Goal: Complete application form

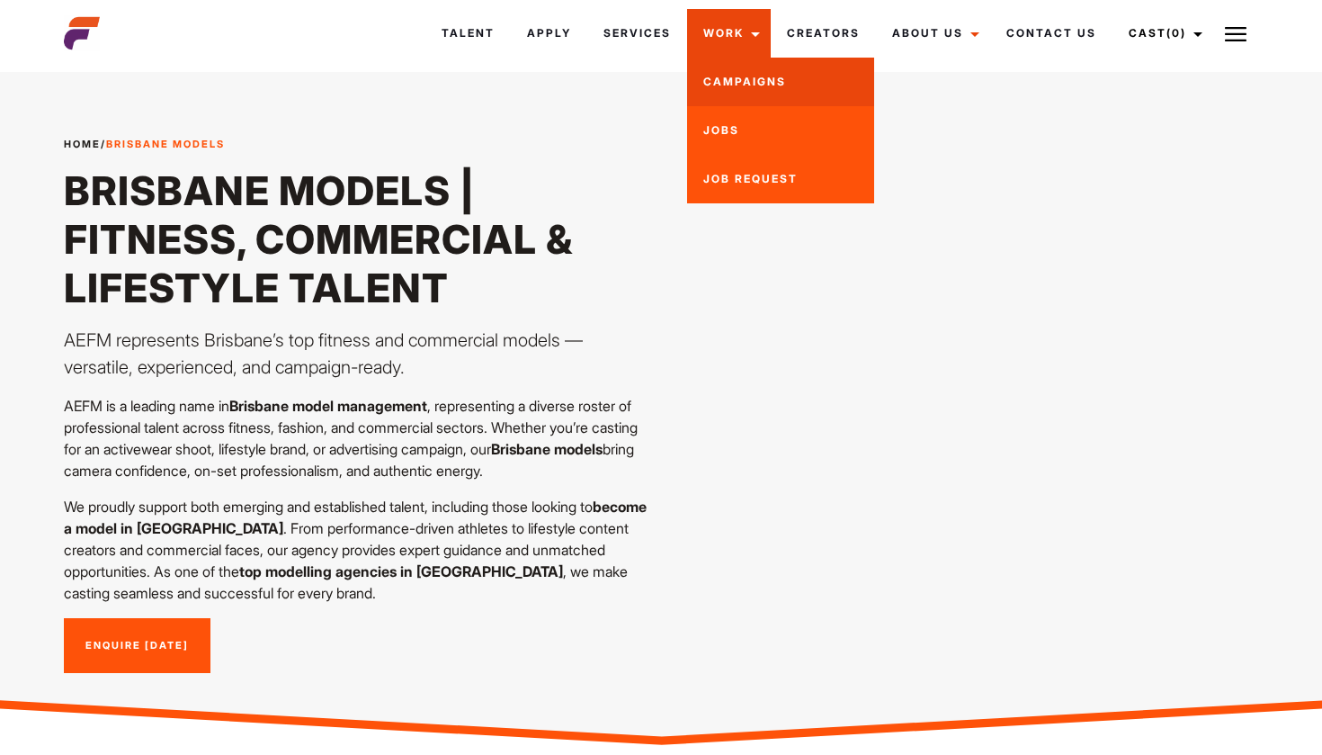
click at [745, 80] on link "Campaigns" at bounding box center [780, 82] width 187 height 49
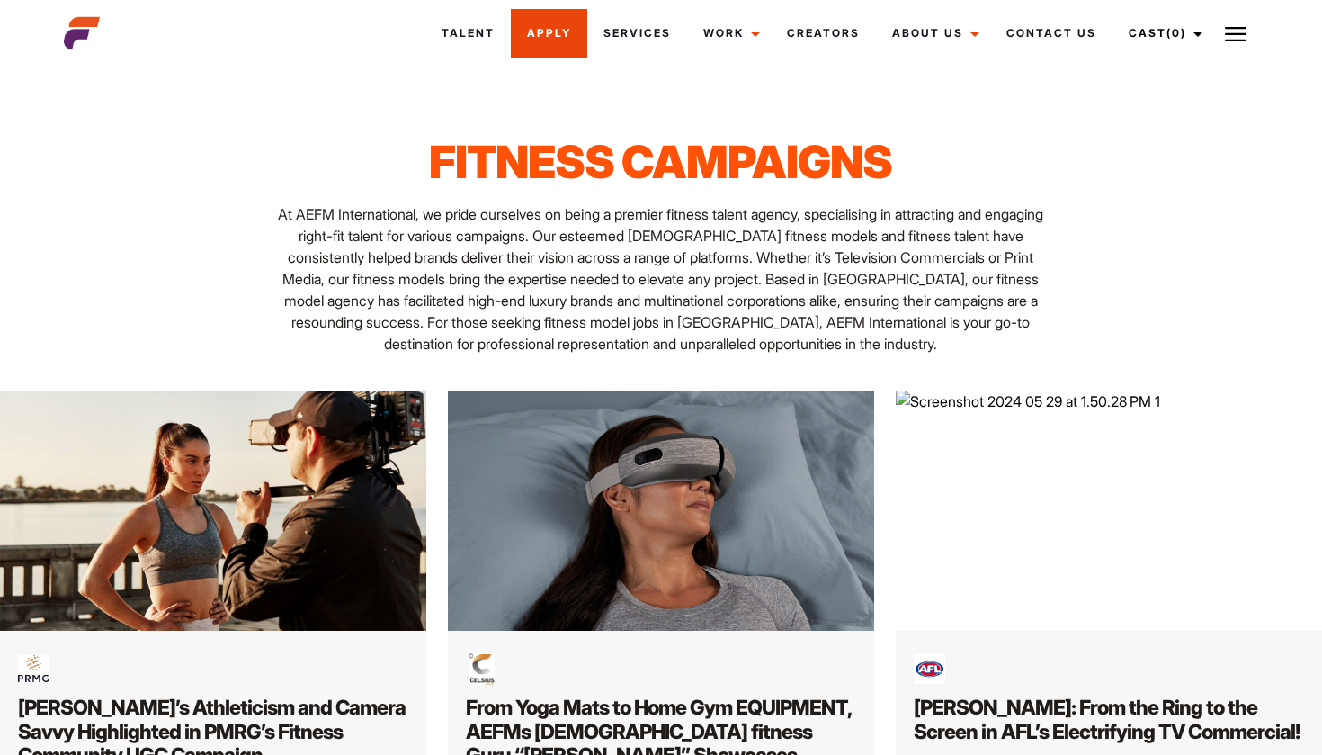
click at [560, 32] on link "Apply" at bounding box center [549, 33] width 76 height 49
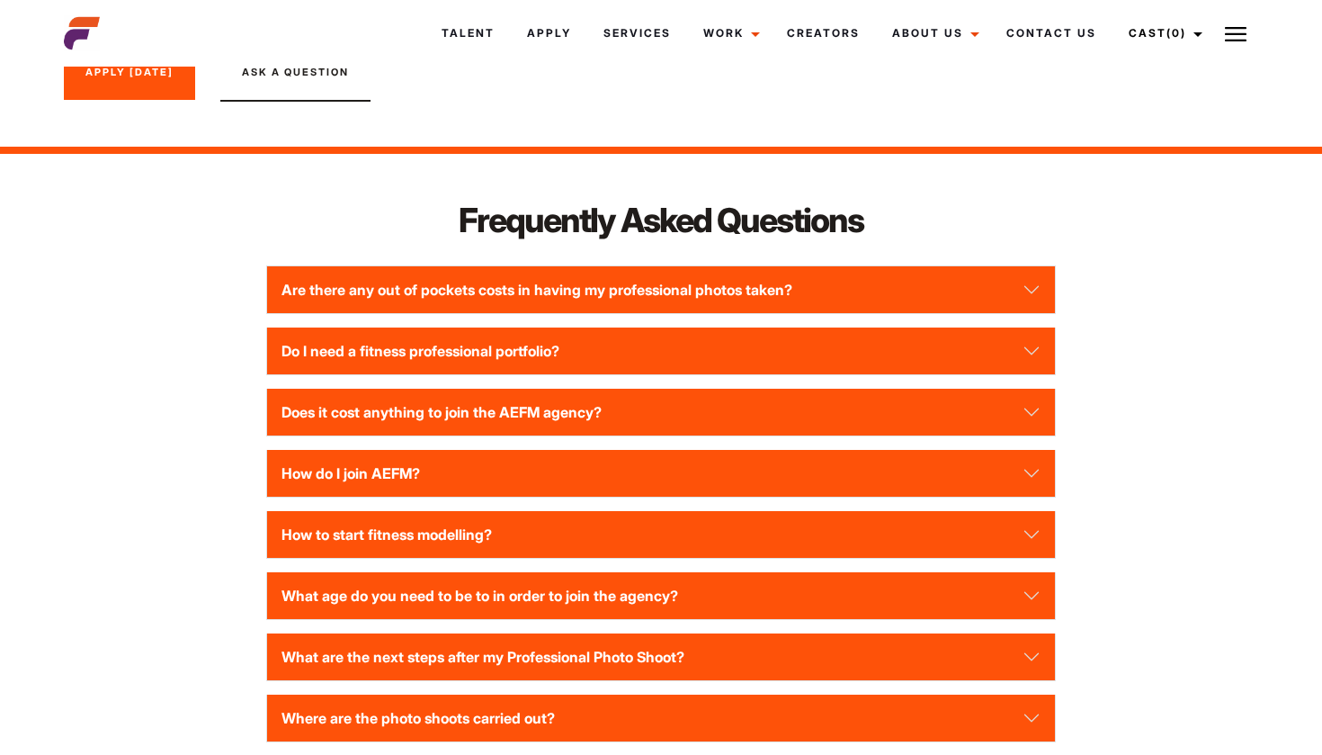
scroll to position [2285, 0]
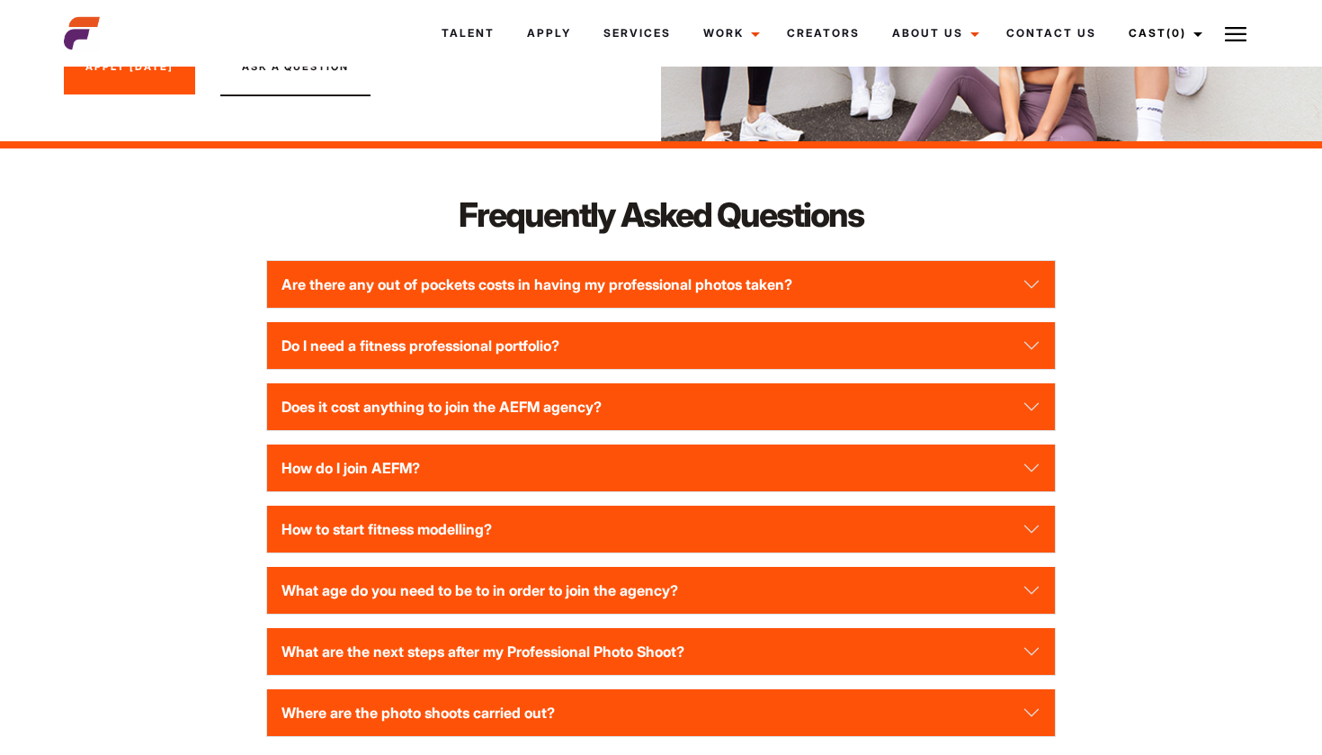
click at [491, 288] on button "Are there any out of pockets costs in having my professional photos taken?" at bounding box center [661, 284] width 788 height 47
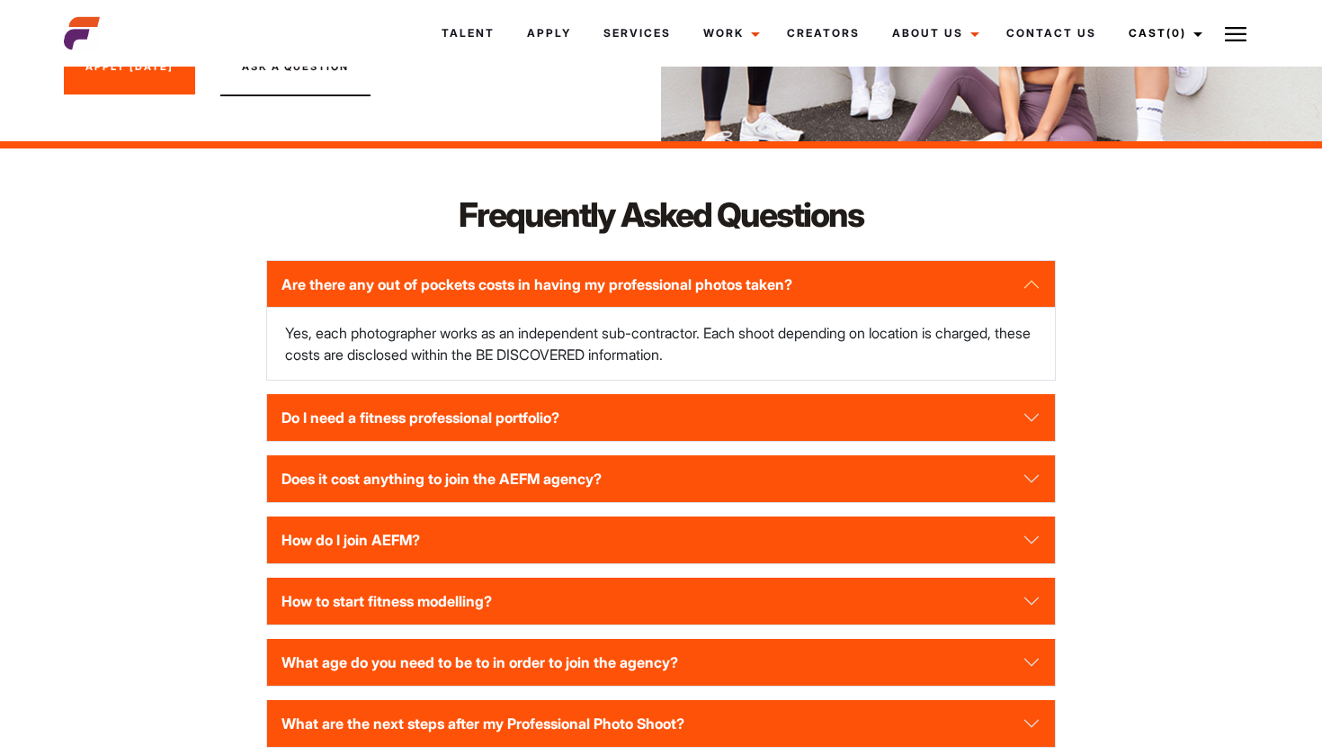
click at [491, 288] on button "Are there any out of pockets costs in having my professional photos taken?" at bounding box center [661, 284] width 788 height 47
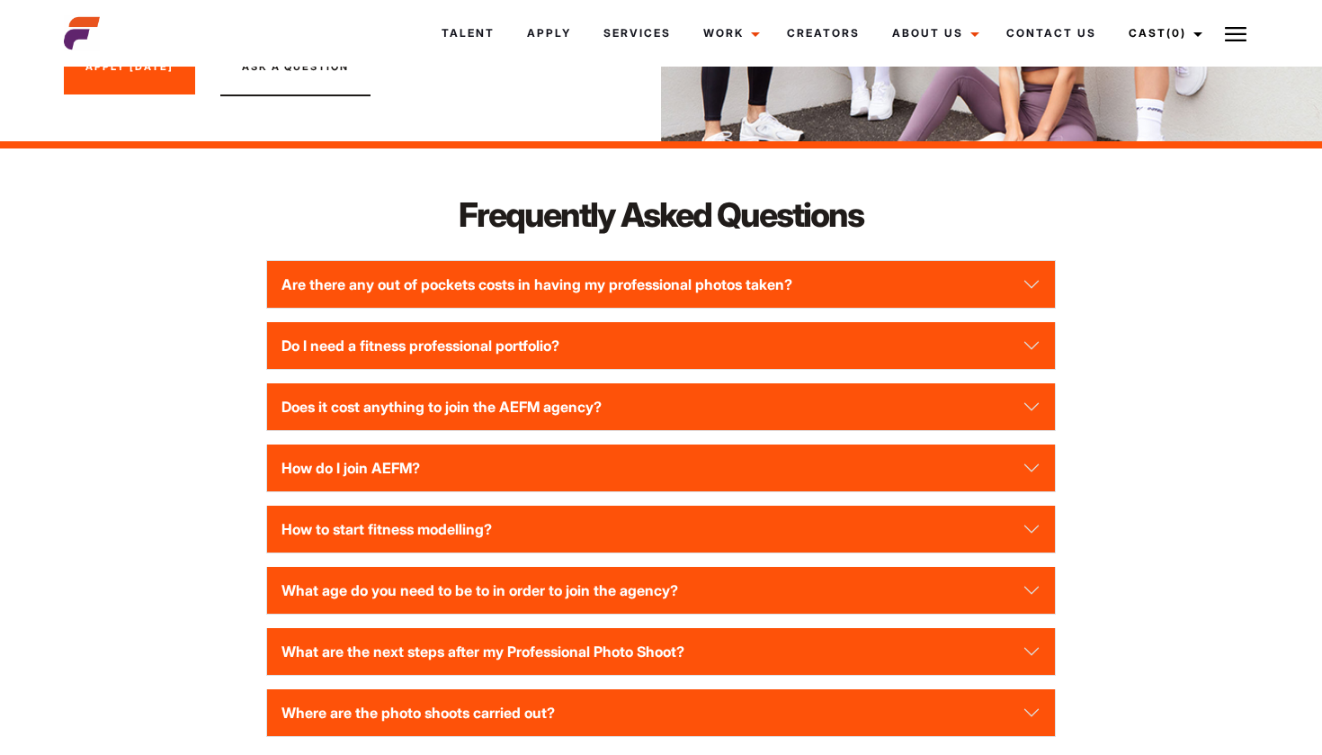
click at [478, 336] on button "Do I need a fitness professional portfolio?" at bounding box center [661, 345] width 788 height 47
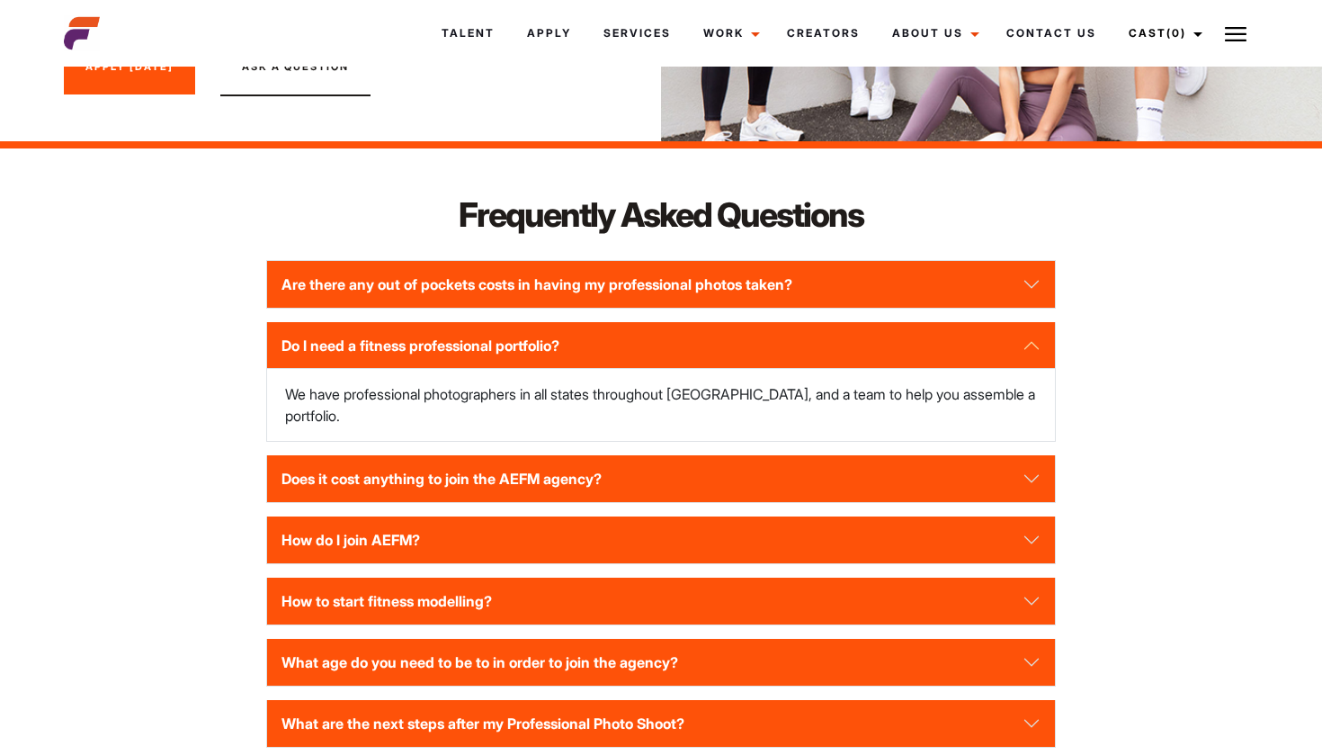
click at [478, 336] on button "Do I need a fitness professional portfolio?" at bounding box center [661, 345] width 788 height 47
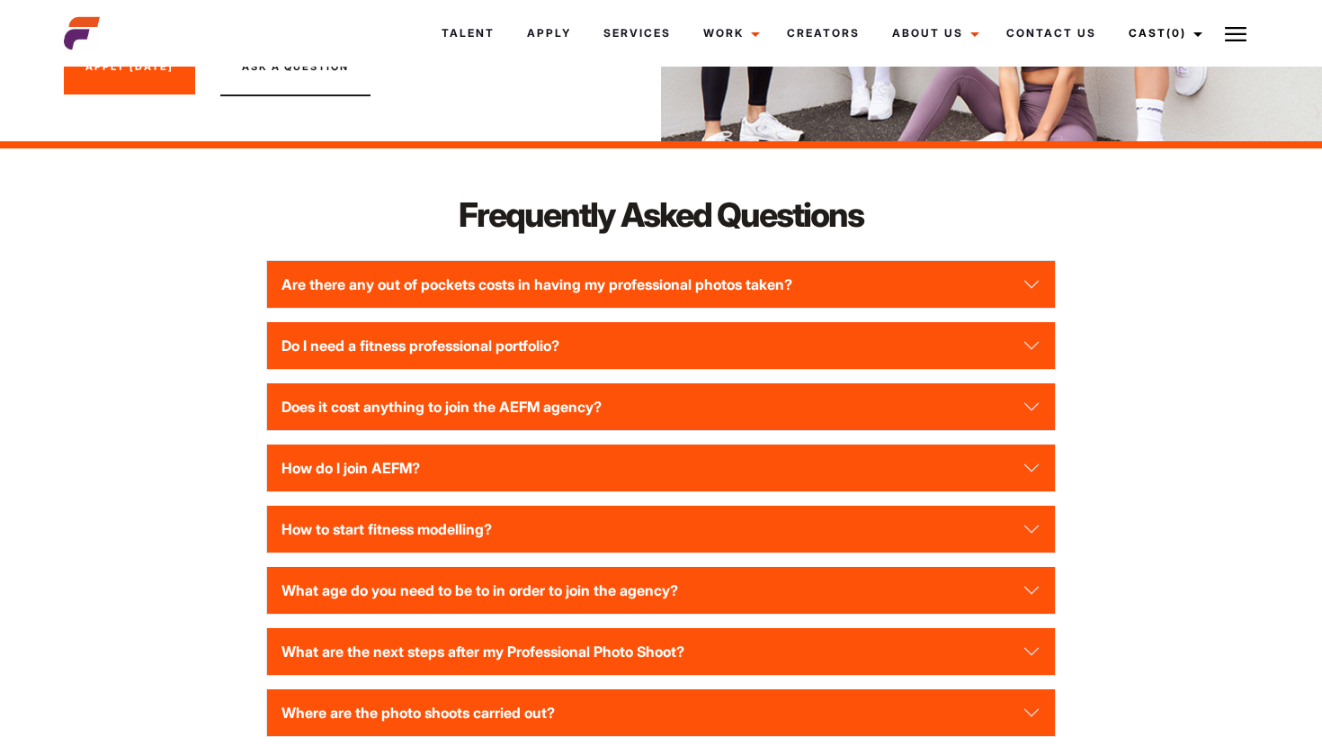
click at [472, 384] on button "Does it cost anything to join the AEFM agency?" at bounding box center [661, 406] width 788 height 47
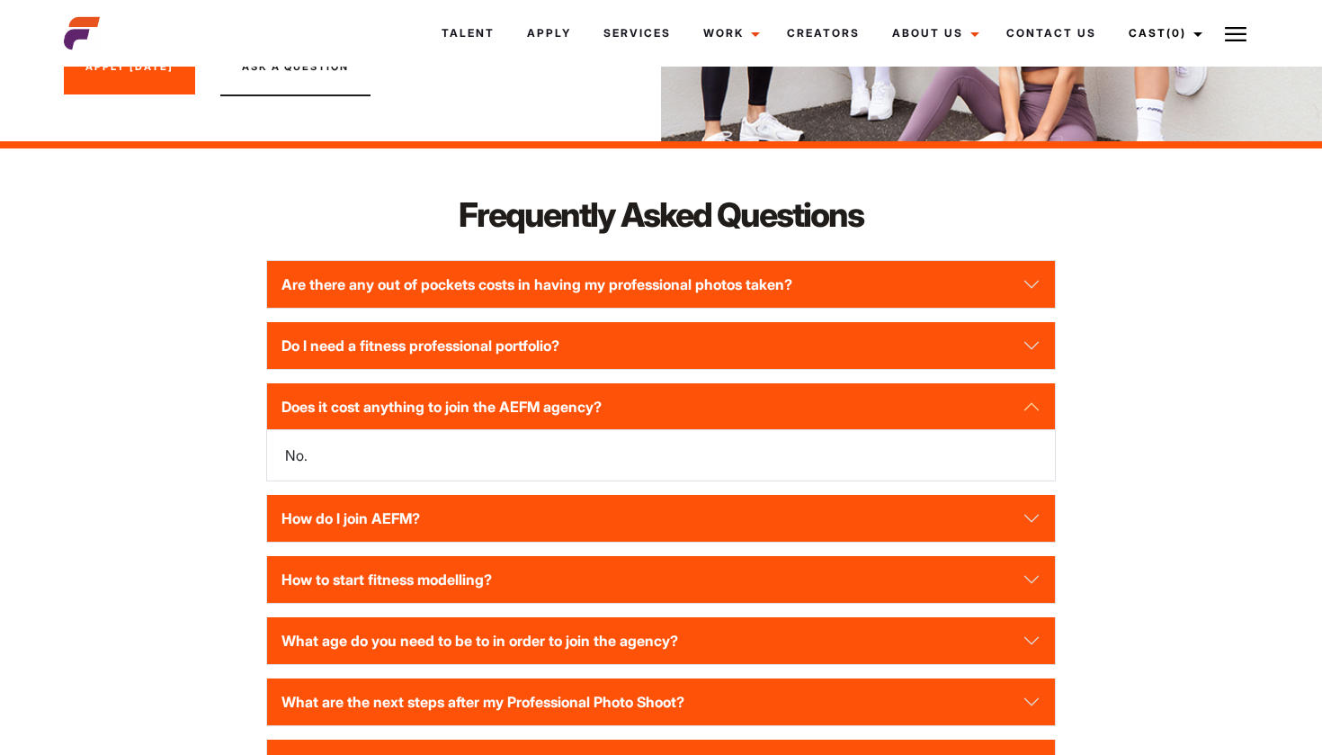
click at [472, 384] on button "Does it cost anything to join the AEFM agency?" at bounding box center [661, 406] width 788 height 47
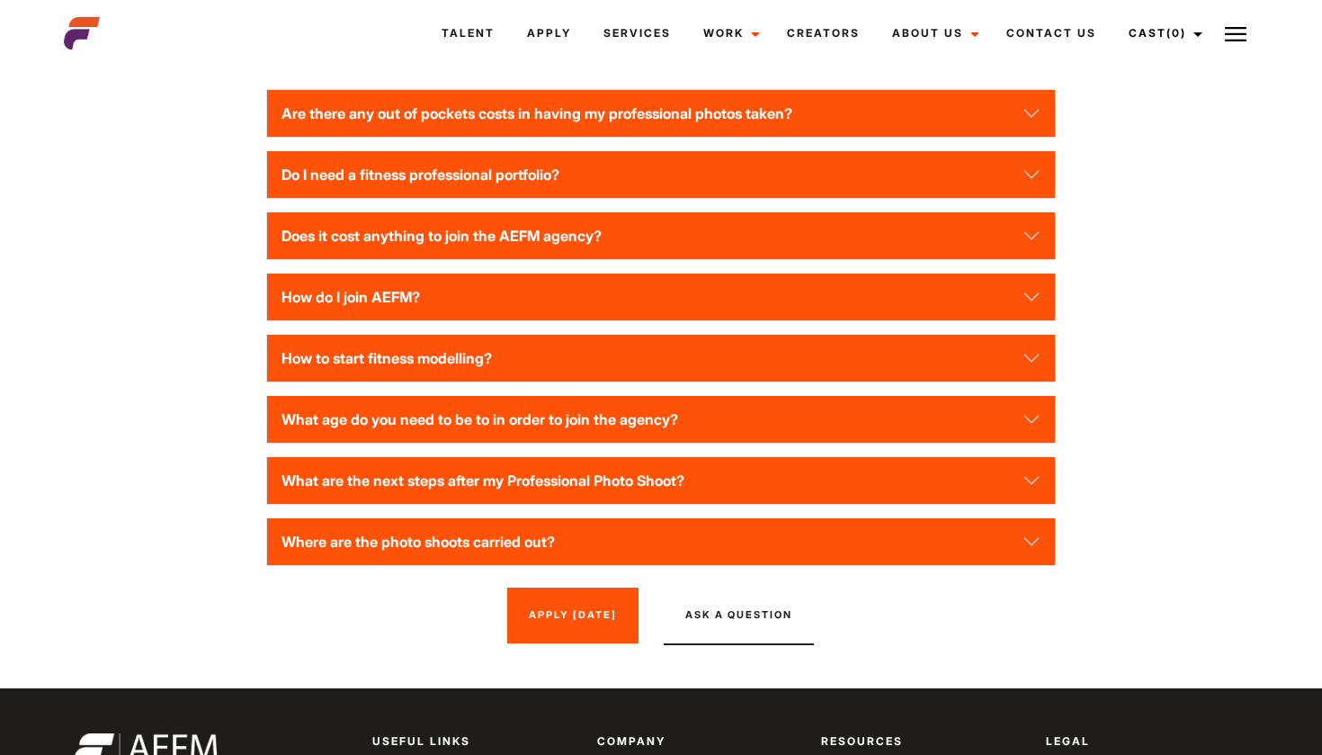
scroll to position [2456, 0]
click at [461, 310] on button "How do I join AEFM?" at bounding box center [661, 296] width 788 height 47
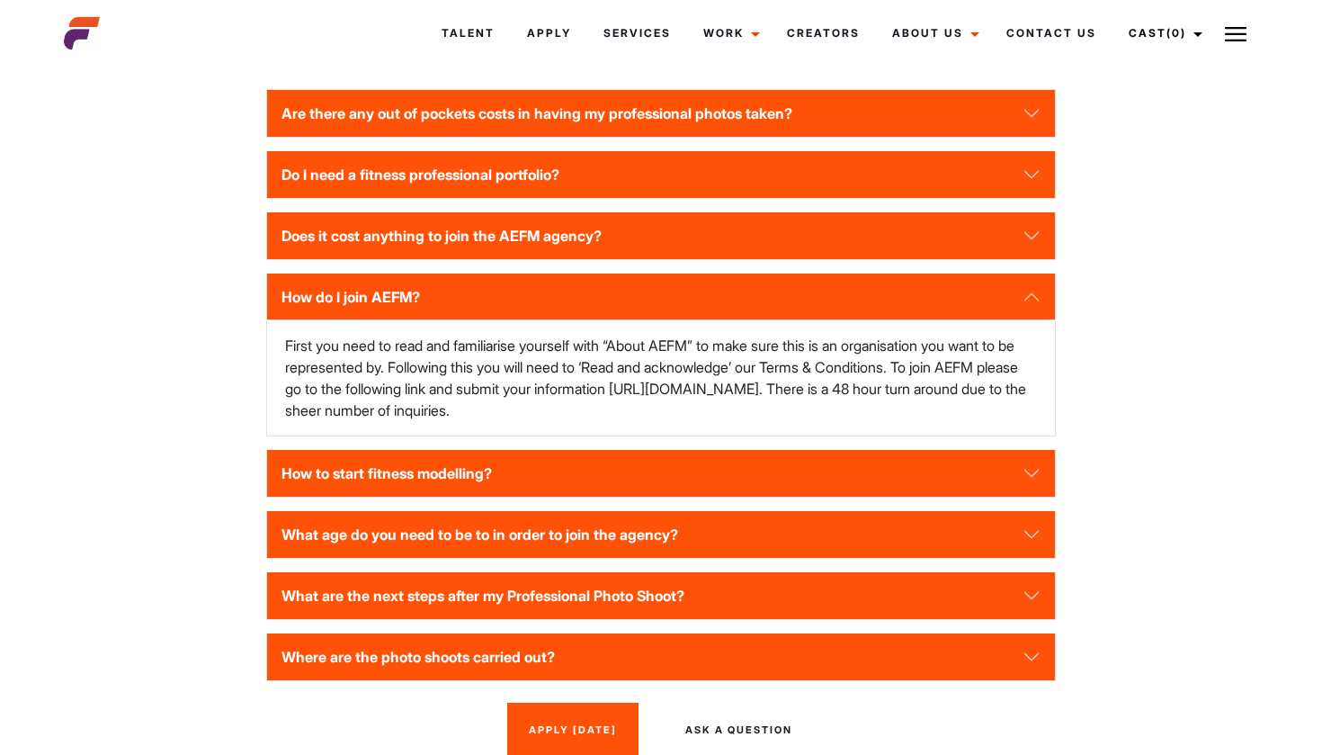
click at [461, 310] on button "How do I join AEFM?" at bounding box center [661, 296] width 788 height 47
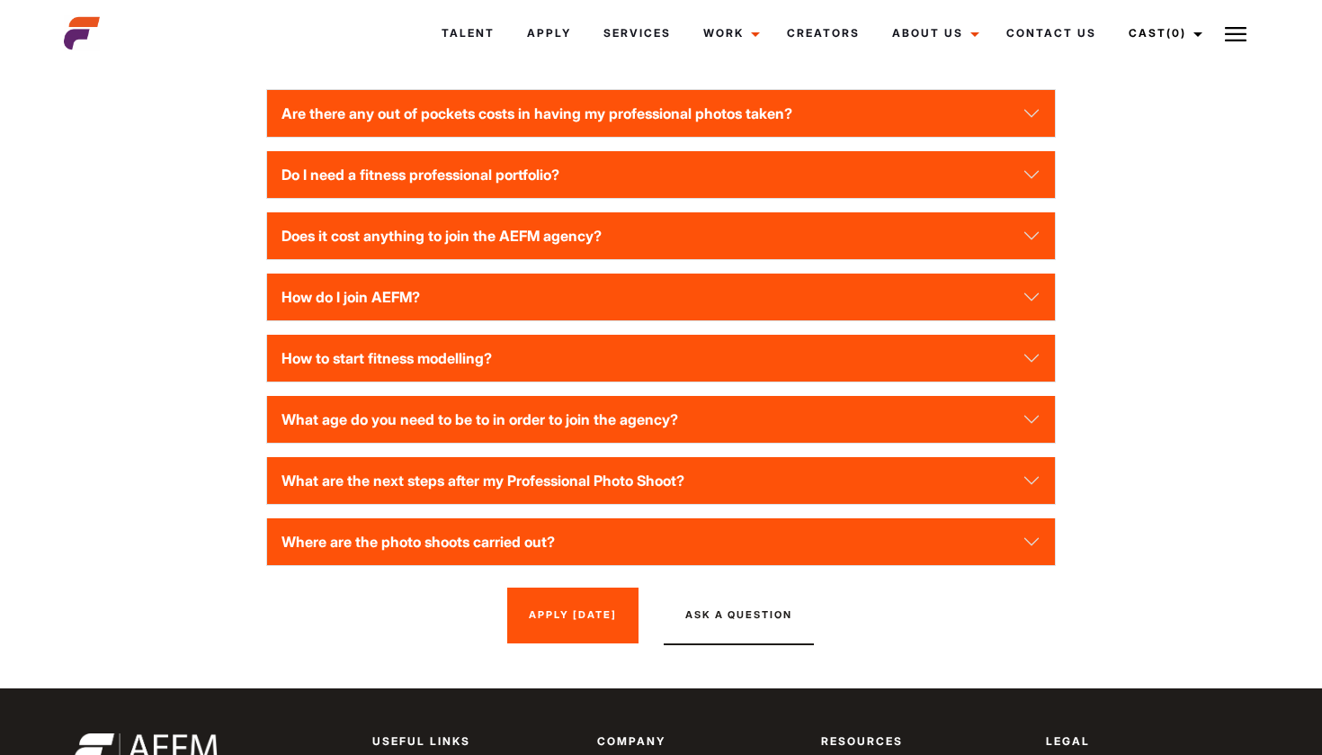
click at [455, 361] on button "How to start fitness modelling?" at bounding box center [661, 358] width 788 height 47
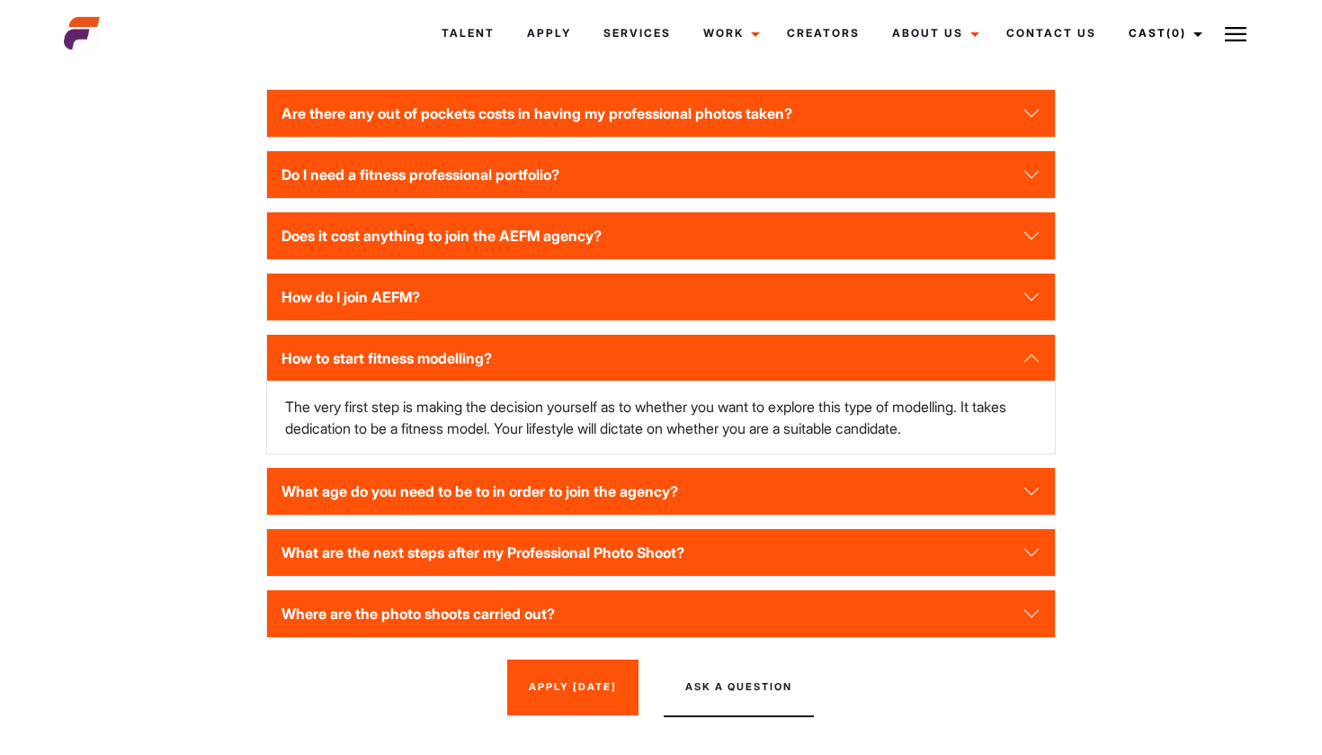
click at [455, 361] on button "How to start fitness modelling?" at bounding box center [661, 358] width 788 height 47
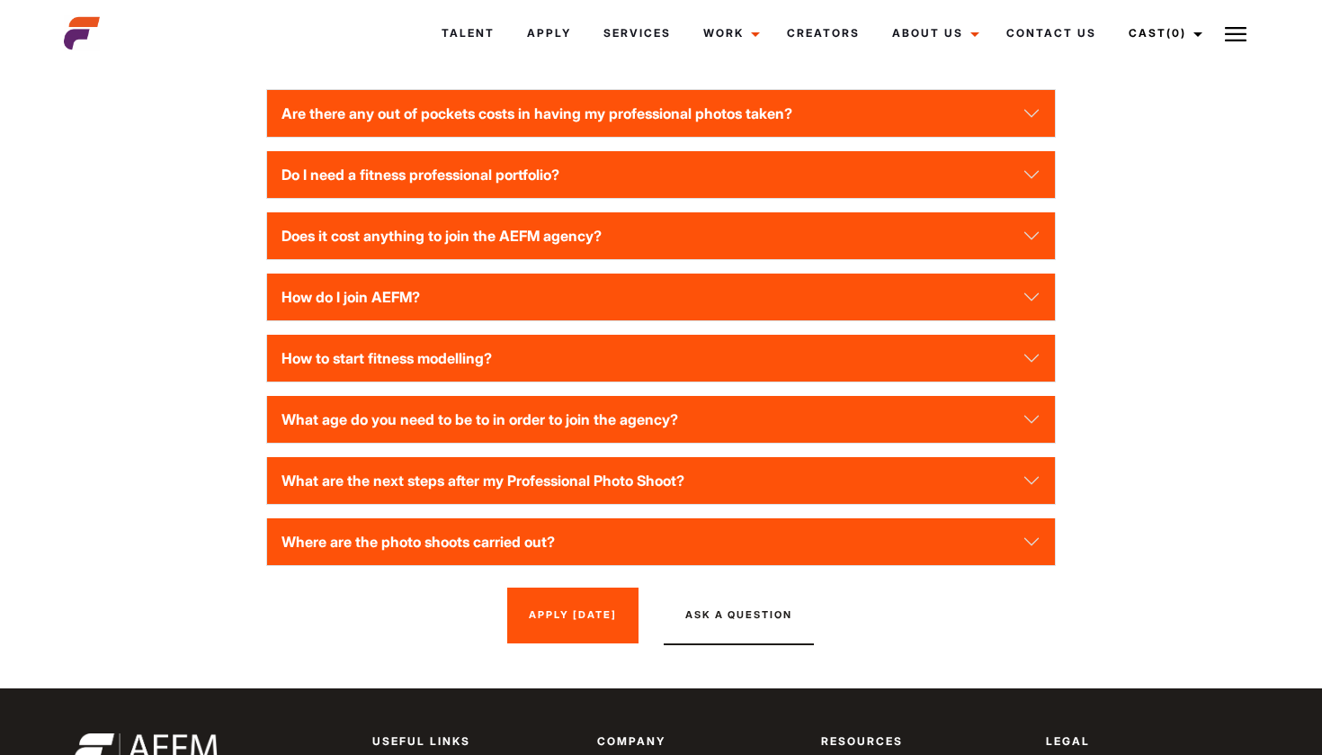
click at [442, 542] on button "Where are the photo shoots carried out?" at bounding box center [661, 541] width 788 height 47
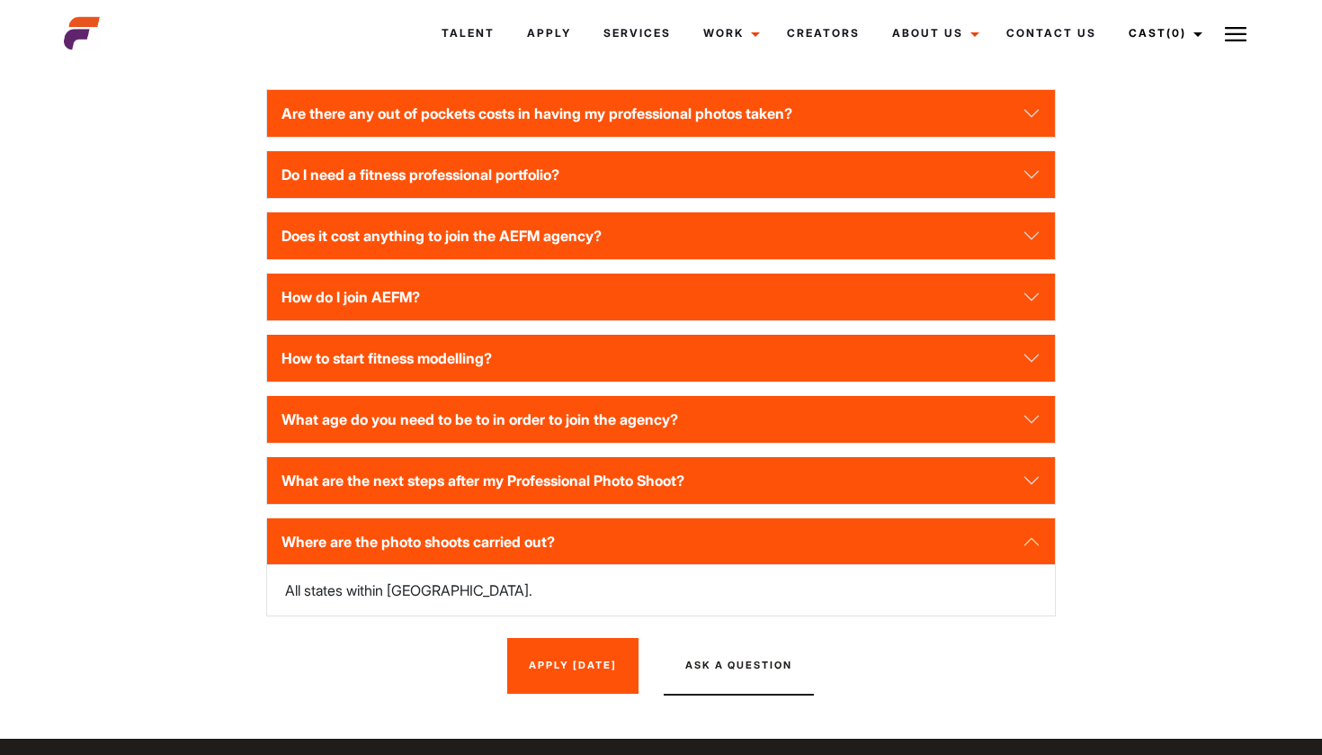
click at [442, 542] on button "Where are the photo shoots carried out?" at bounding box center [661, 541] width 788 height 47
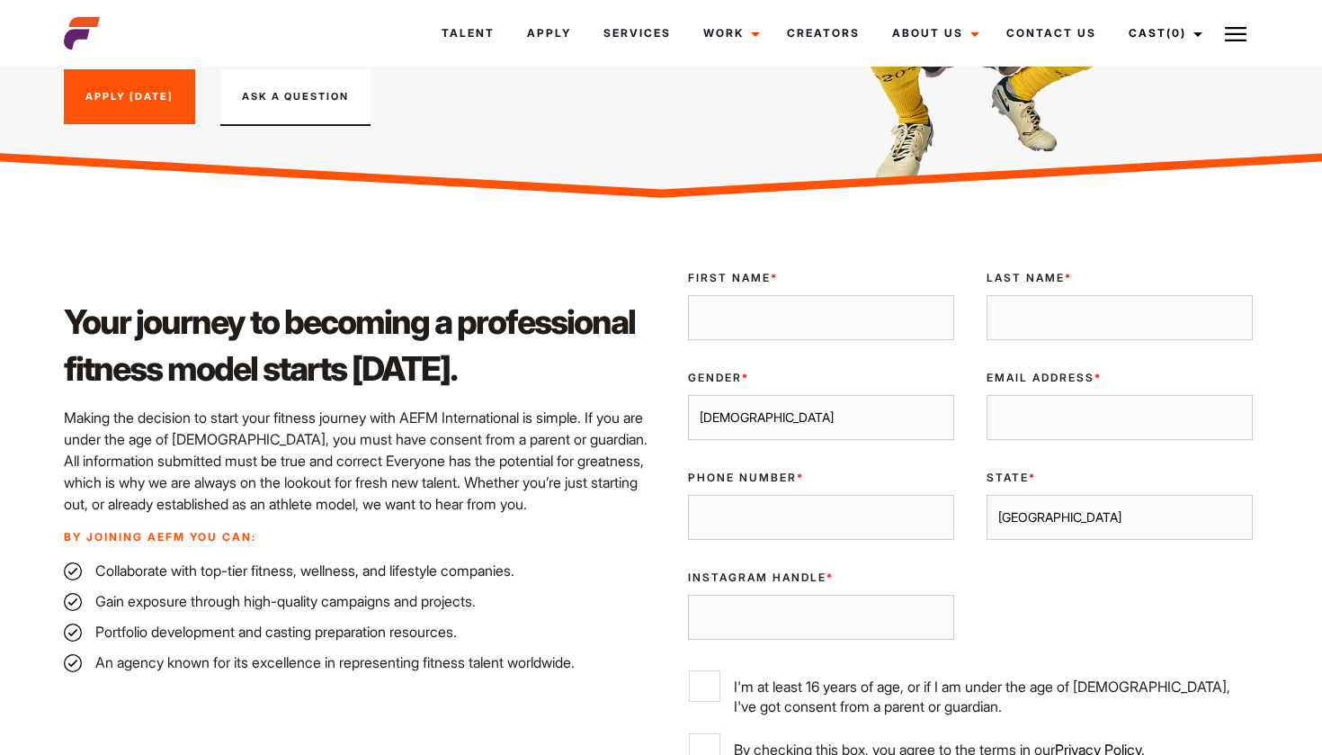
scroll to position [307, 0]
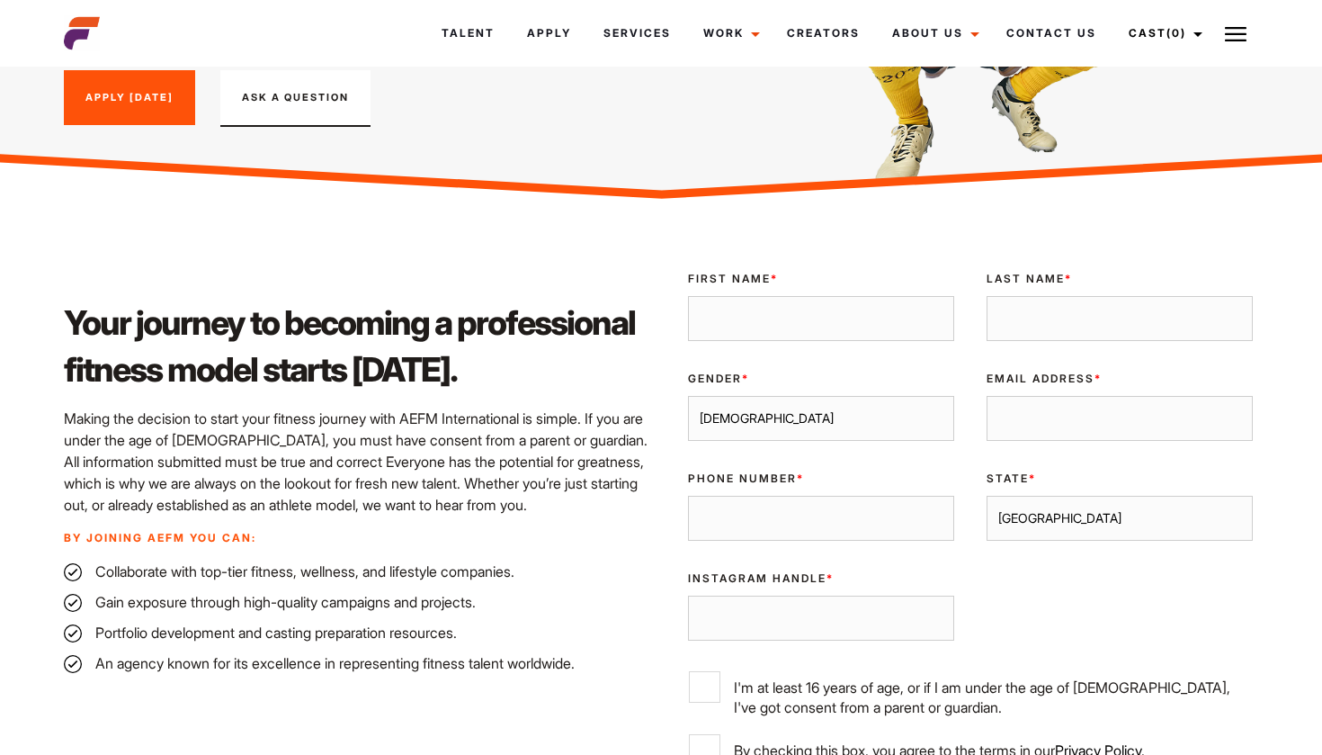
click at [926, 319] on input "First Name *" at bounding box center [821, 318] width 266 height 45
type input "Ifunanya"
type input "Anyene"
type input "ifyanyene@gmail.com"
type input "Ifunanya"
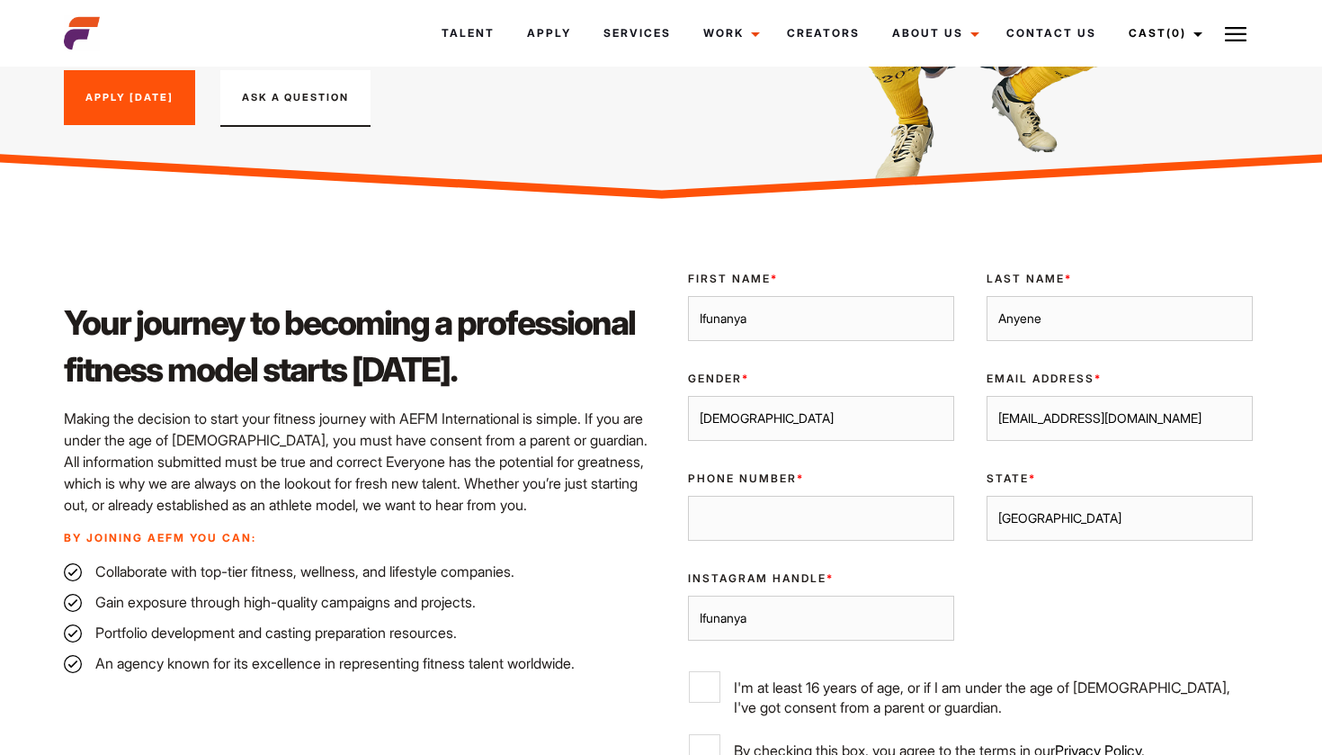
select select "female"
select select "Brisbane"
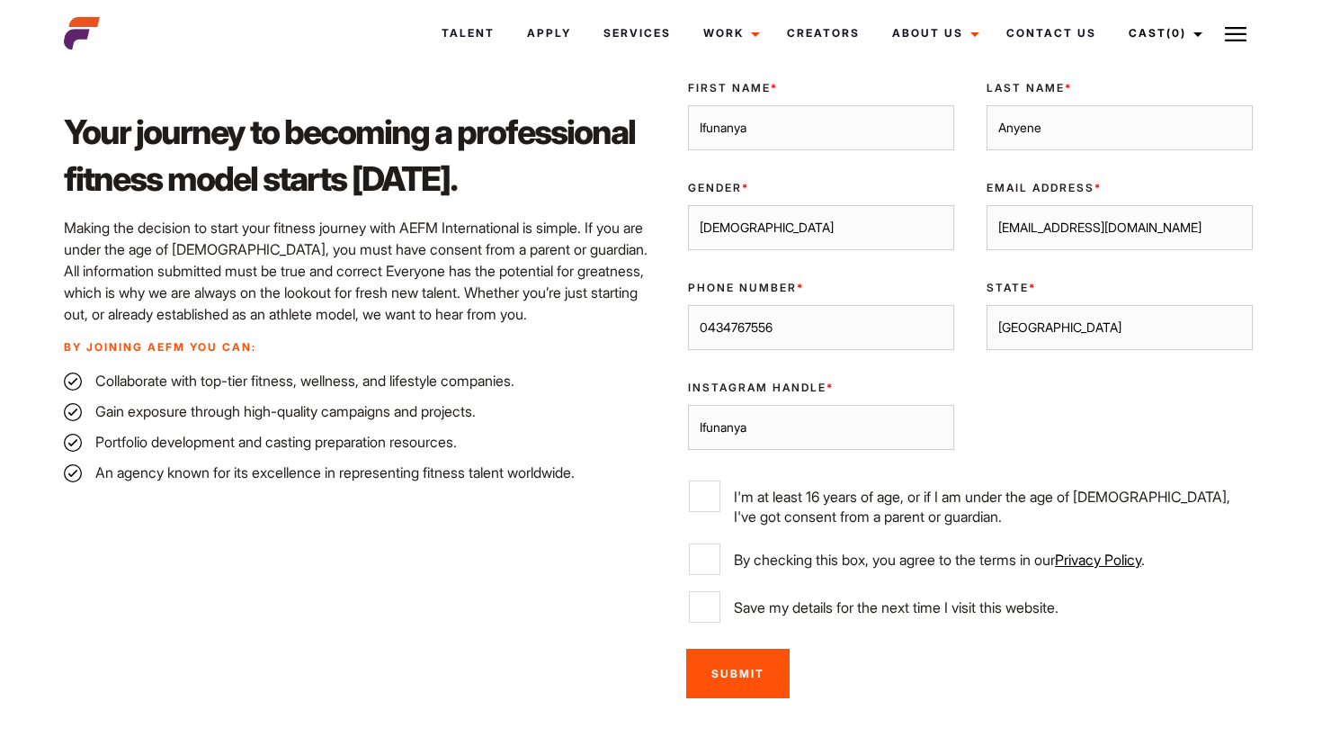
scroll to position [505, 0]
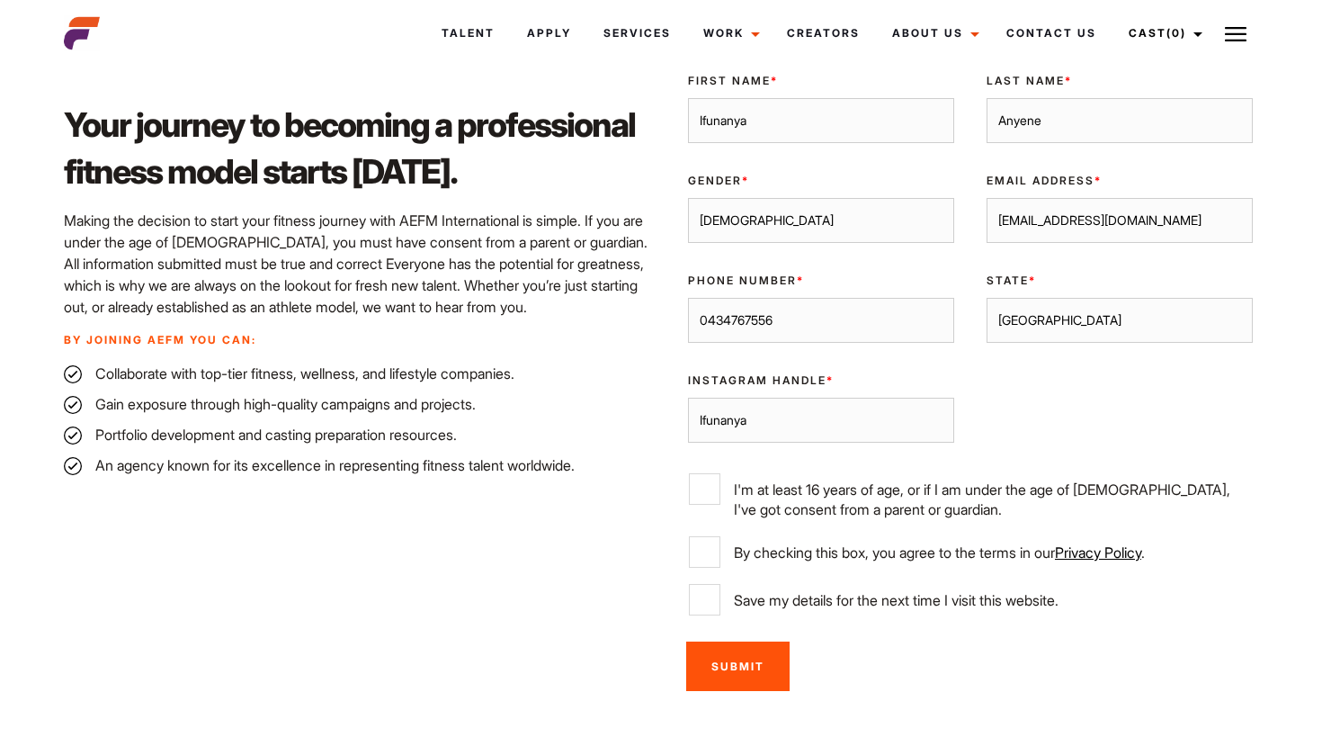
type input "0434767556"
click at [801, 427] on input "Ifunanya" at bounding box center [821, 420] width 266 height 45
type input "idachive"
click at [698, 482] on input "I'm at least 16 years of age, or if I am under the age of 18, I've got consent …" at bounding box center [704, 488] width 31 height 31
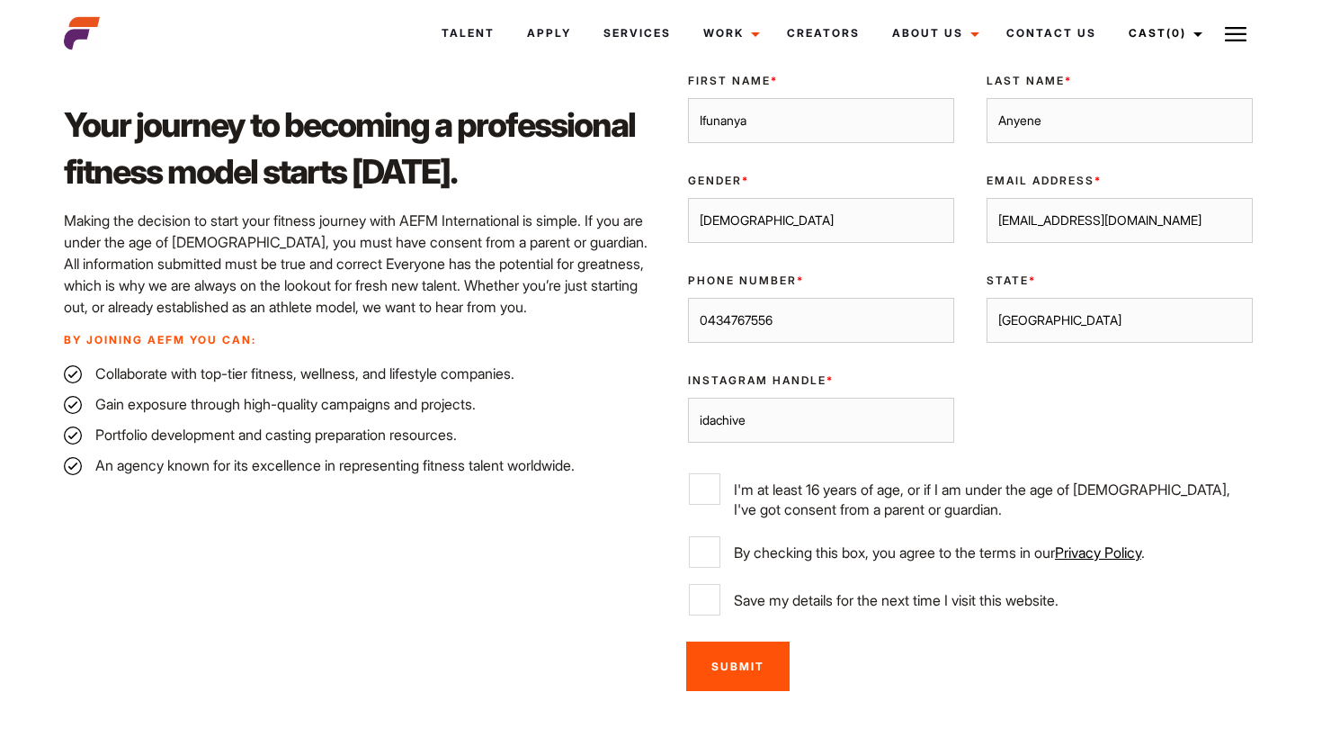
checkbox input "true"
click at [698, 546] on input "By checking this box, you agree to the terms in our Privacy Policy ." at bounding box center [704, 551] width 31 height 31
checkbox input "true"
click at [730, 676] on input "Submit" at bounding box center [737, 665] width 103 height 49
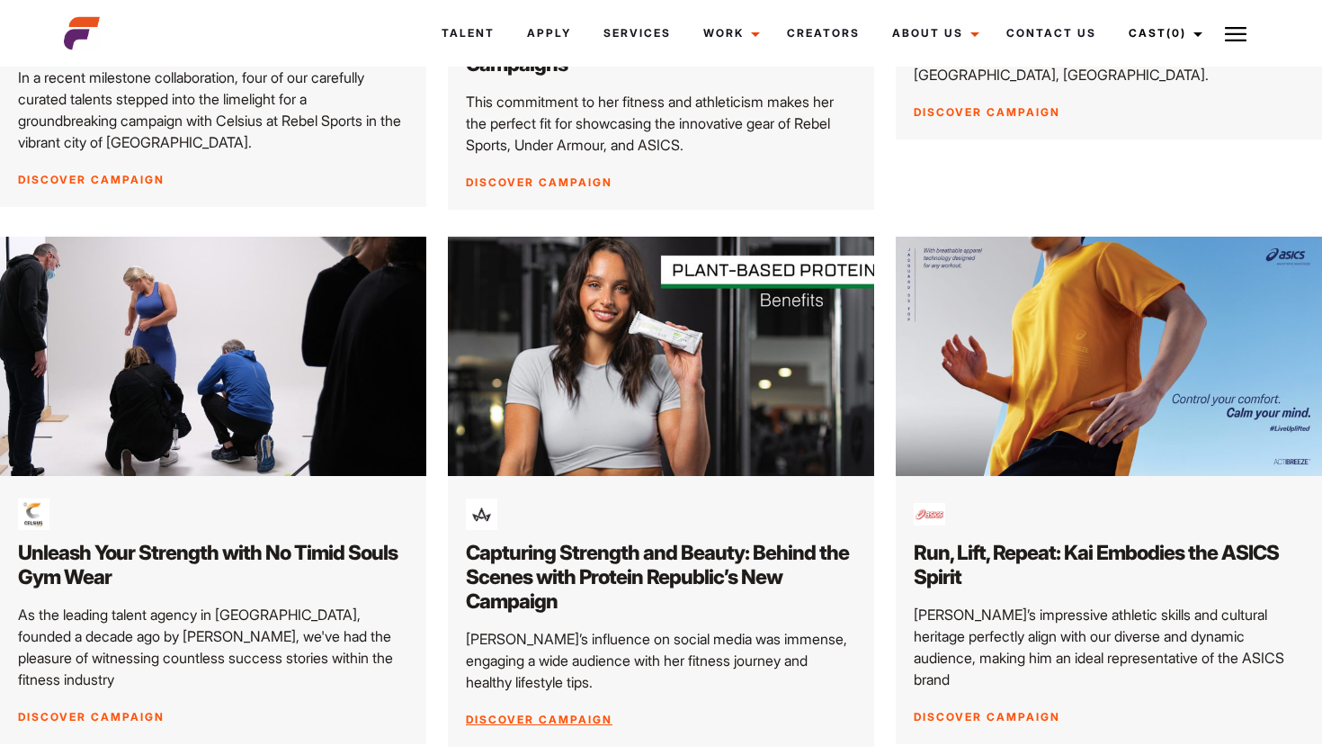
scroll to position [1878, 0]
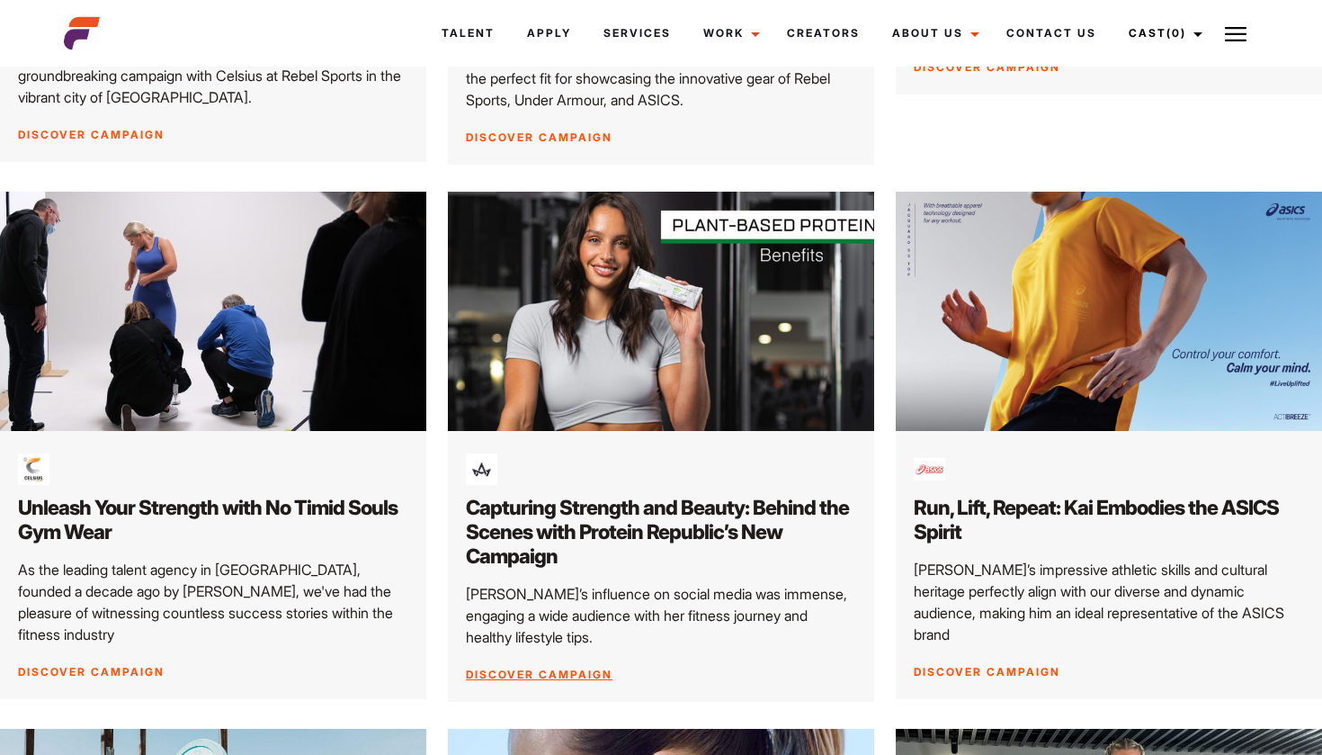
click at [552, 626] on div "Capturing Strength and Beauty: Behind the Scenes with Protein Republic’s New Ca…" at bounding box center [661, 566] width 426 height 271
click at [553, 667] on link "Discover Campaign" at bounding box center [539, 673] width 147 height 13
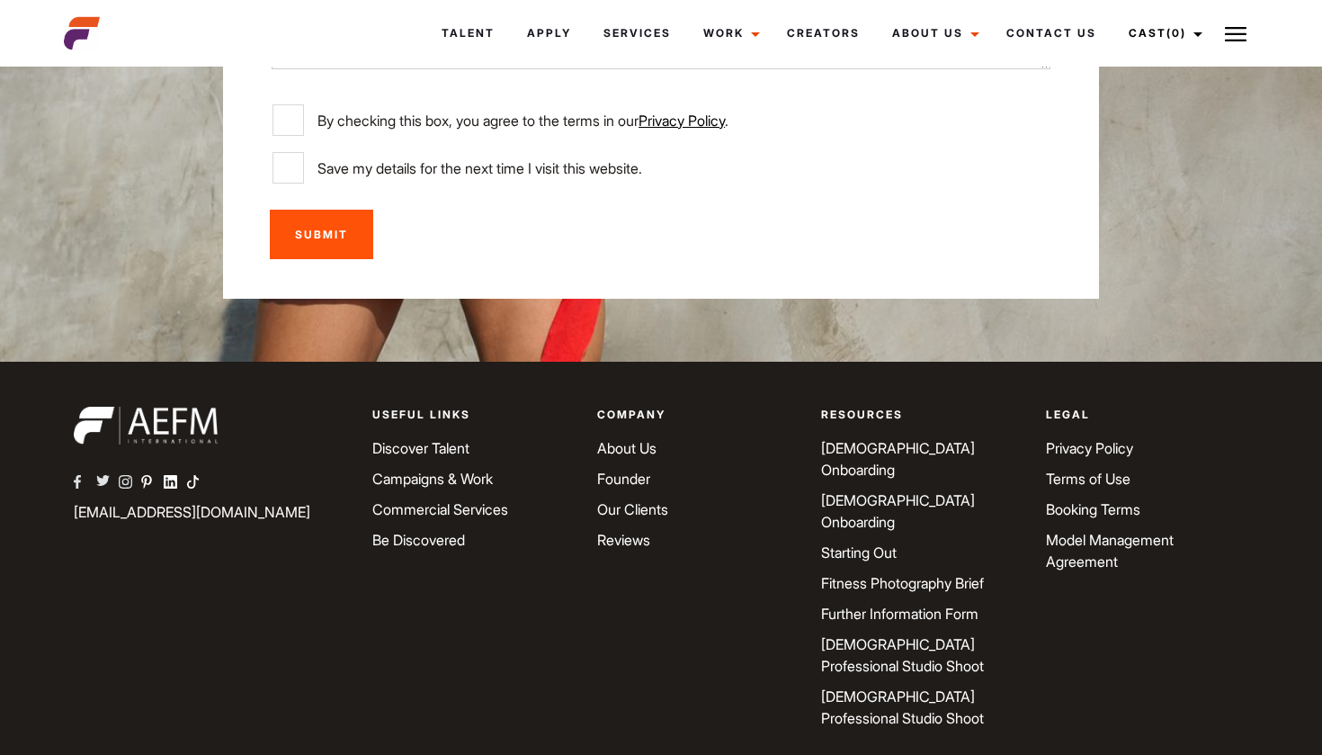
scroll to position [5083, 0]
